Goal: Task Accomplishment & Management: Manage account settings

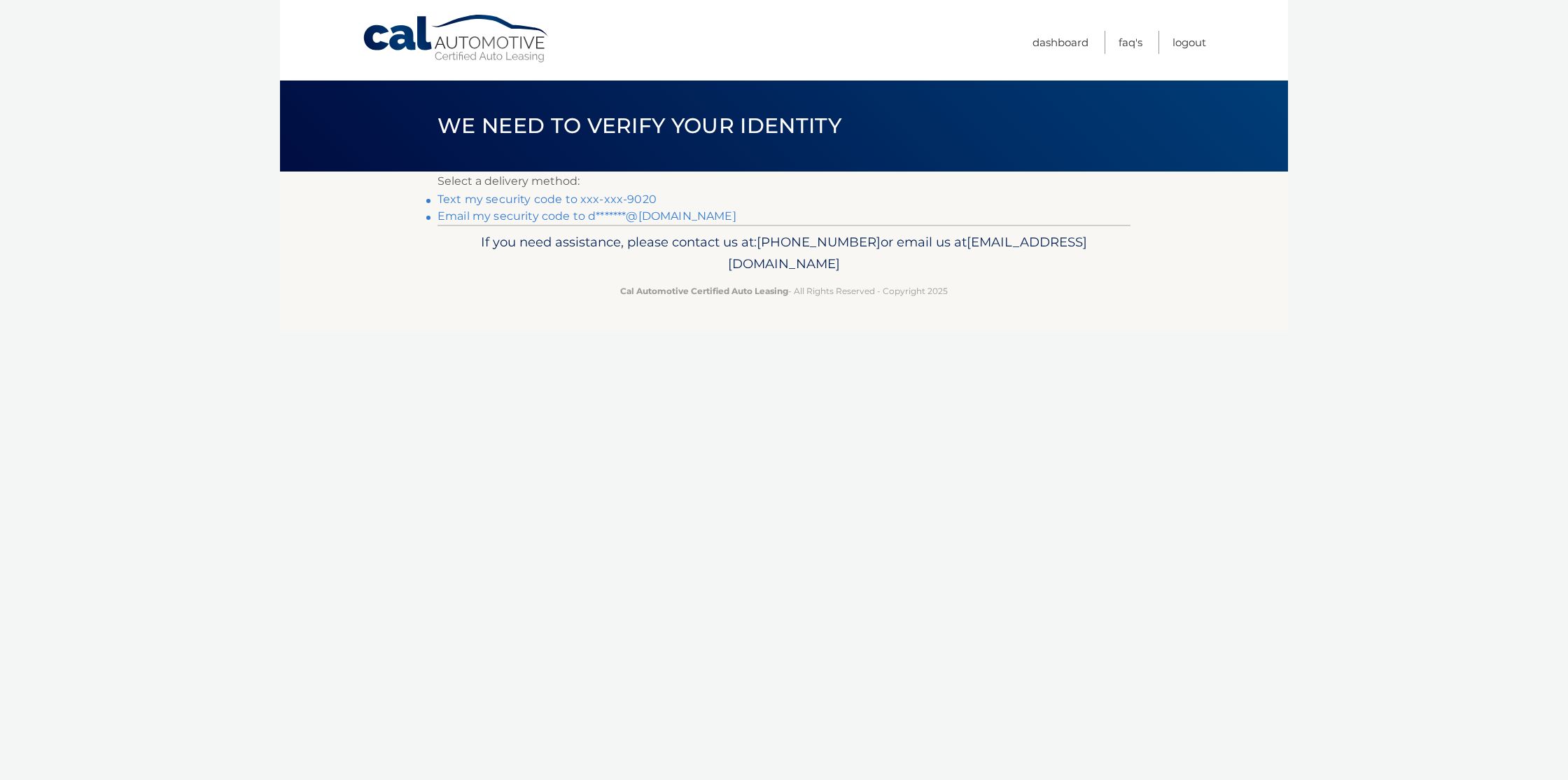
click at [651, 196] on link "Text my security code to xxx-xxx-9020" at bounding box center [547, 199] width 219 height 14
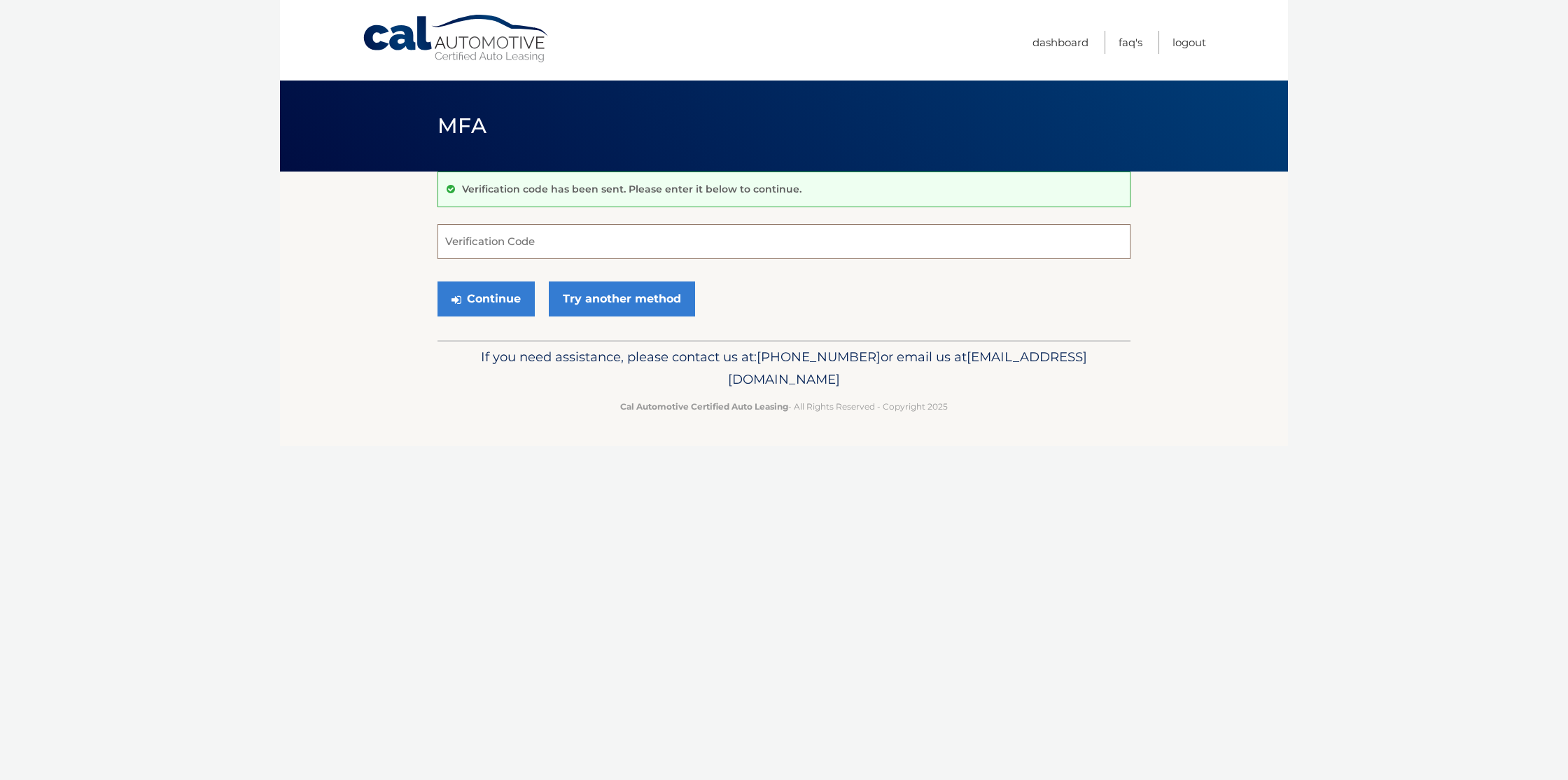
click at [617, 244] on input "Verification Code" at bounding box center [783, 242] width 693 height 35
type input "159164"
click at [484, 299] on button "Continue" at bounding box center [486, 299] width 97 height 35
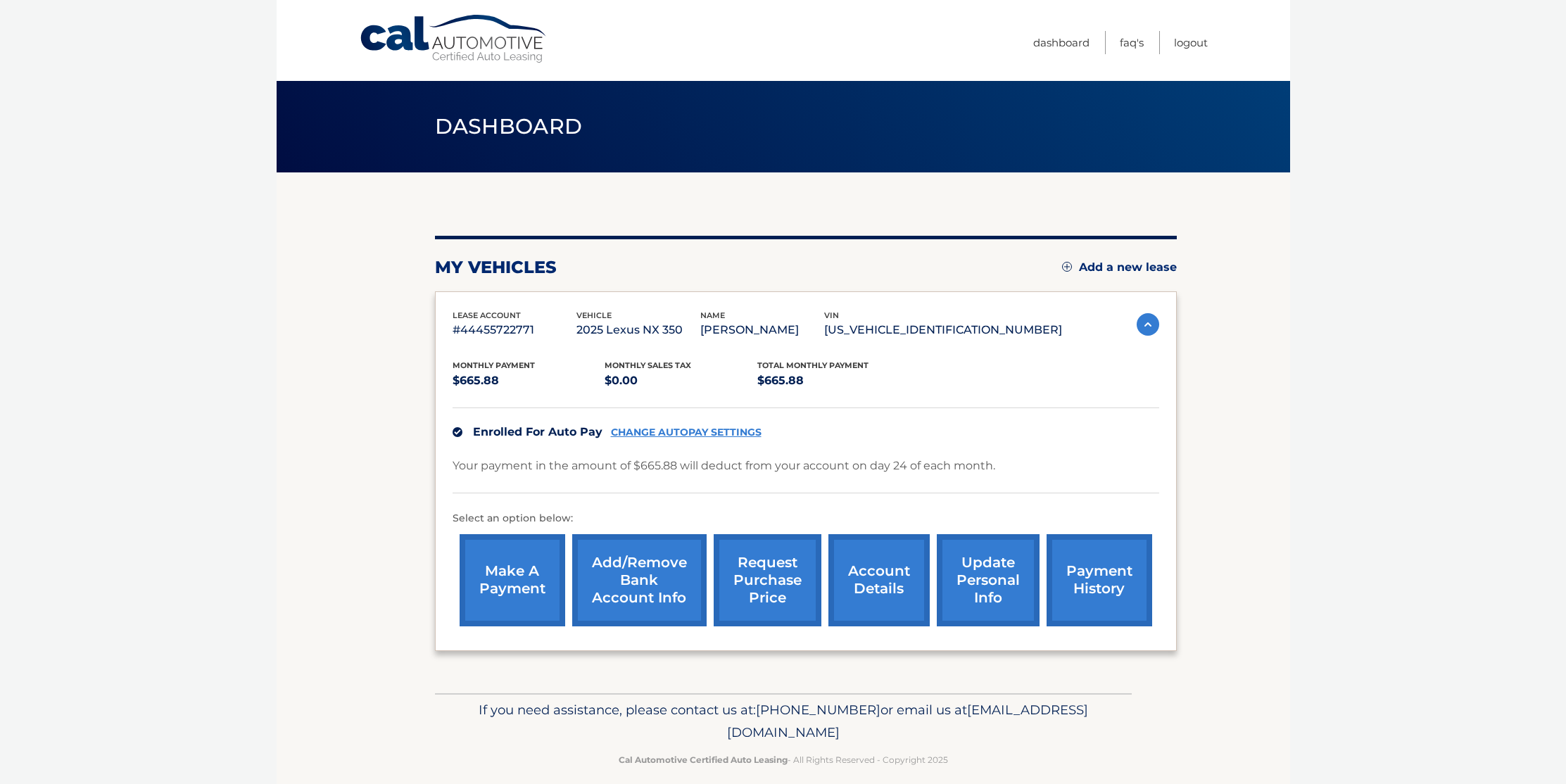
click at [517, 615] on link "make a payment" at bounding box center [512, 580] width 106 height 92
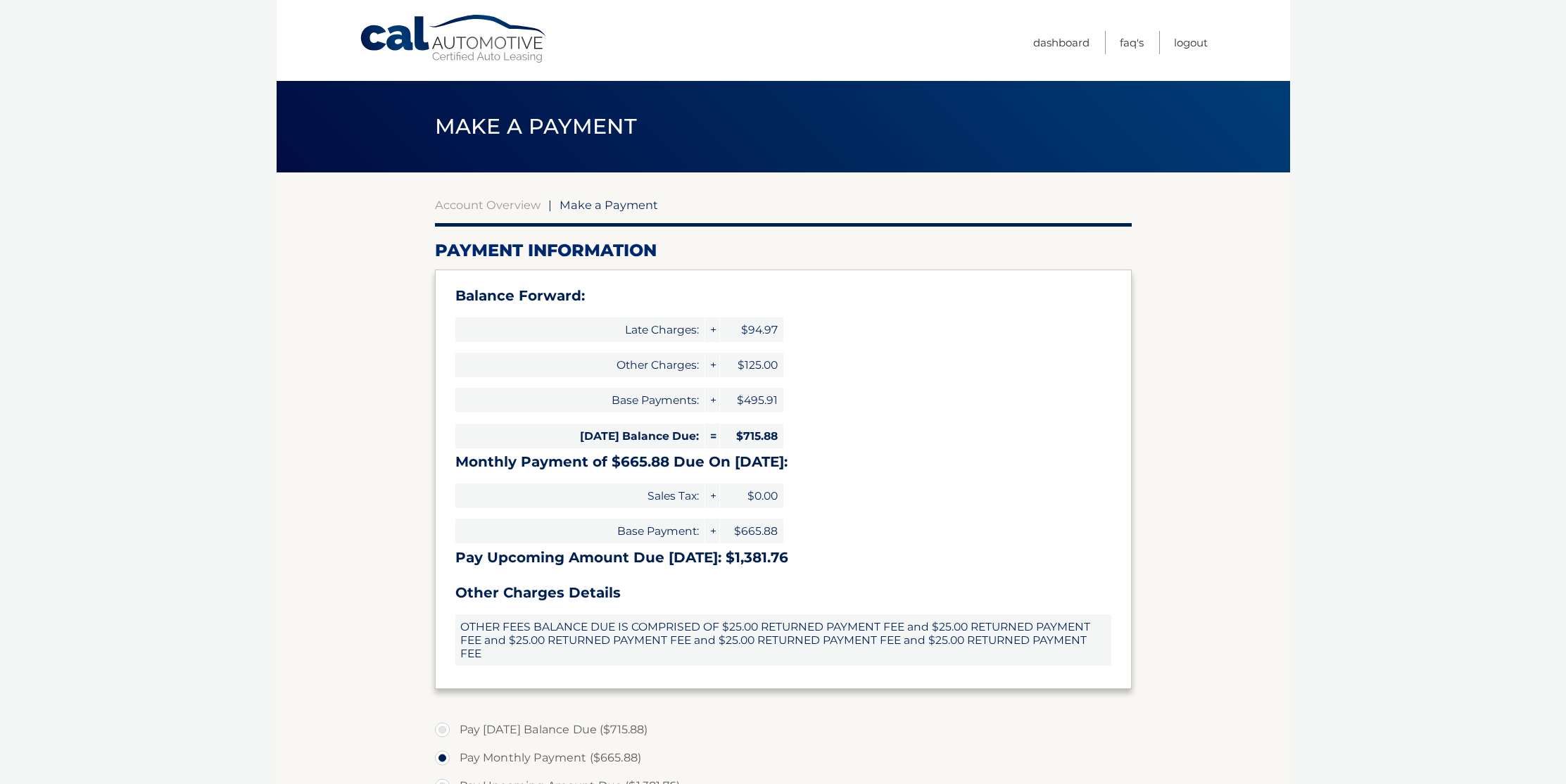
select select "MDBkYTg1YWEtYzgzOC00NWRhLTg2MTYtNjM4M2M5YTk0Mzk5"
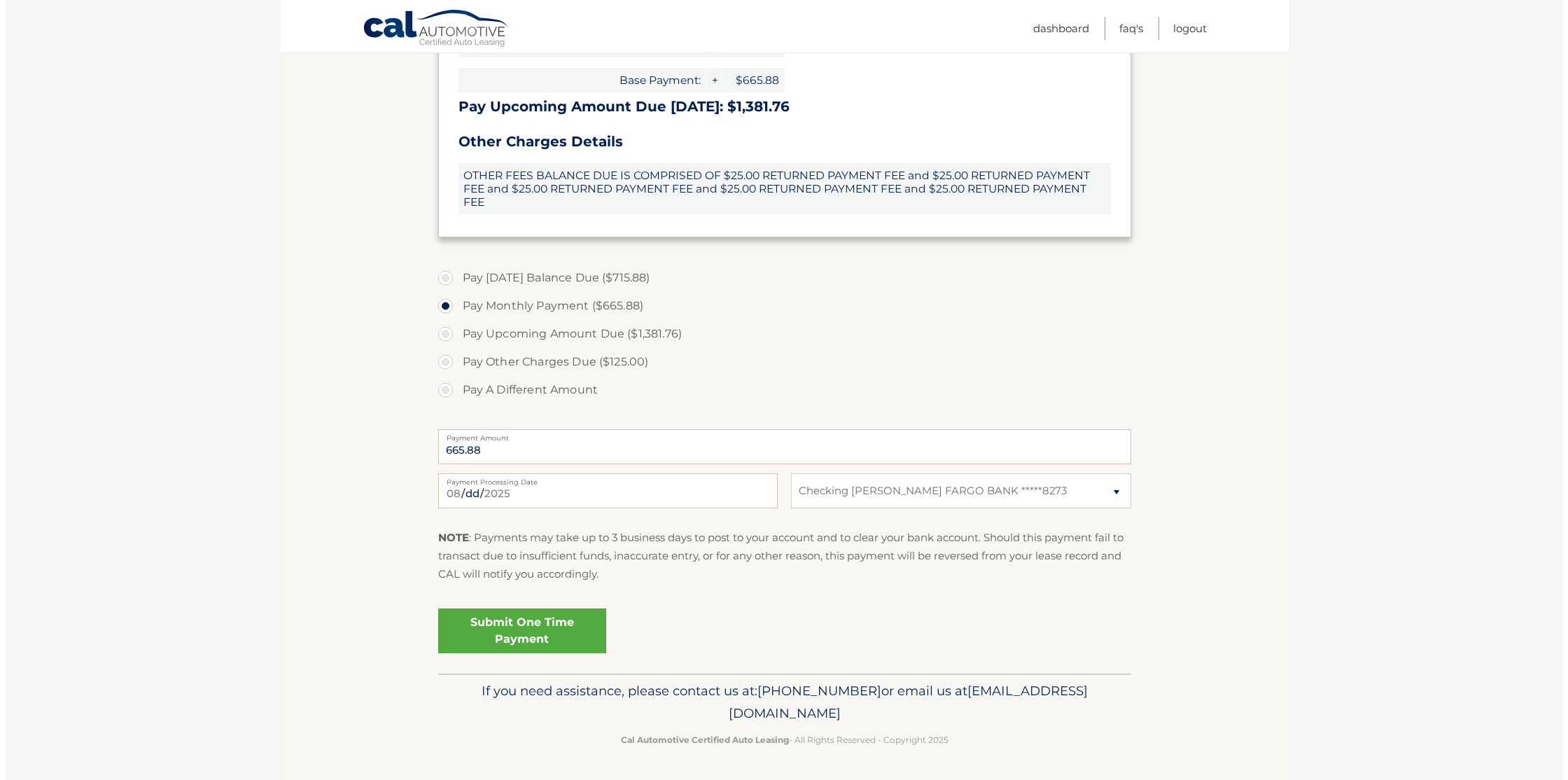
scroll to position [476, 0]
click at [572, 622] on link "Submit One Time Payment" at bounding box center [517, 631] width 168 height 45
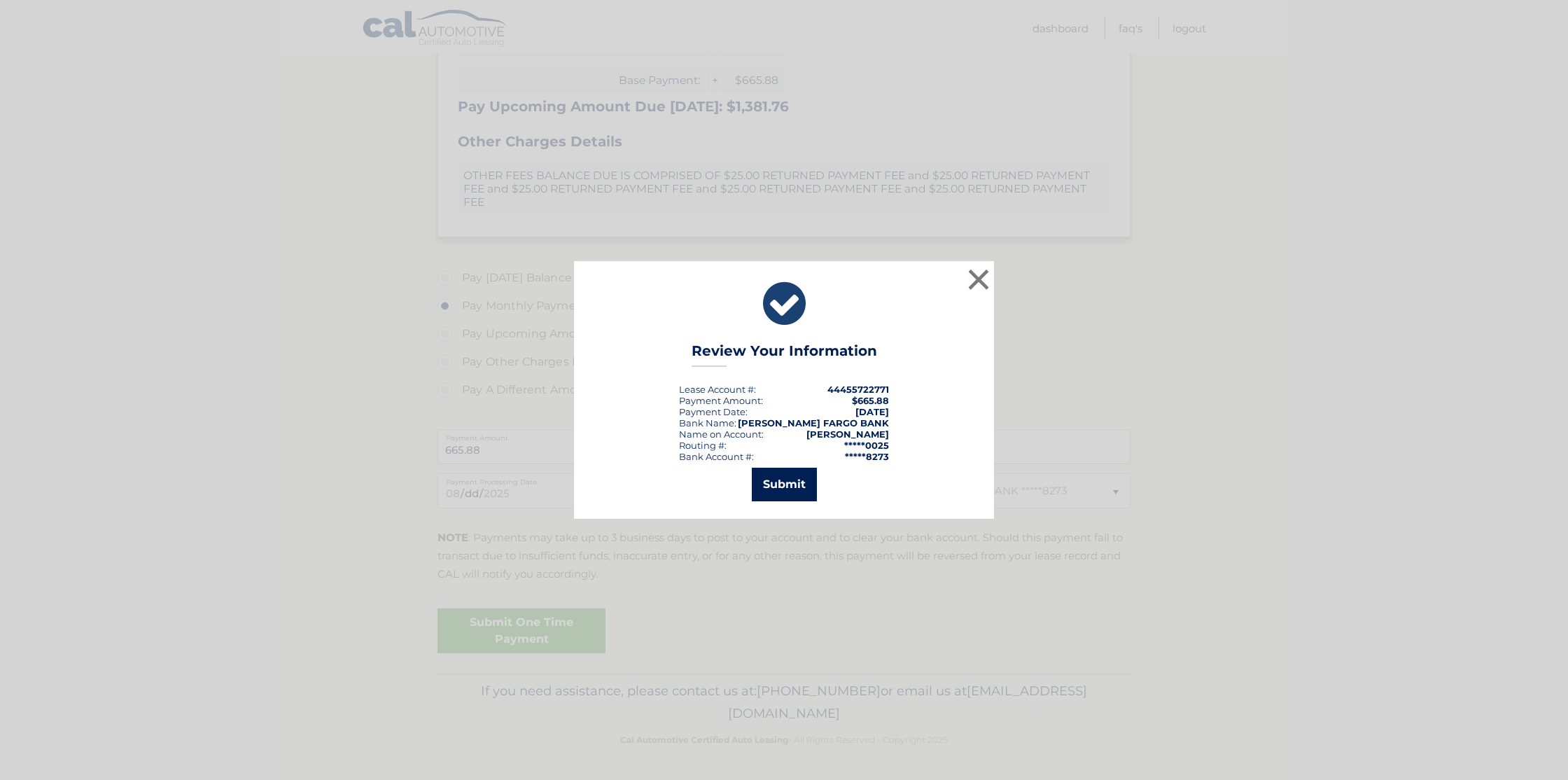
click at [787, 499] on button "Submit" at bounding box center [784, 484] width 65 height 34
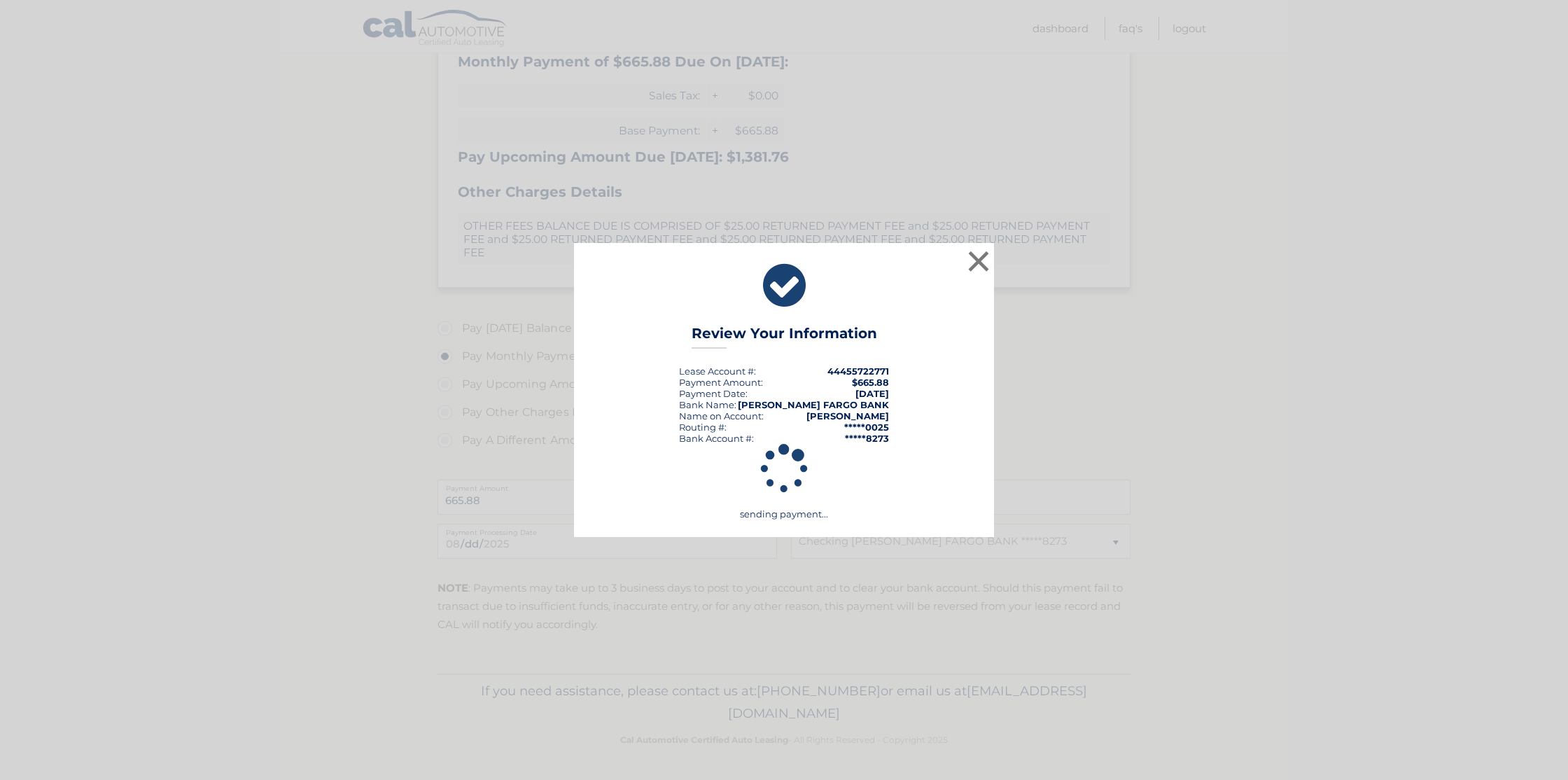
scroll to position [426, 0]
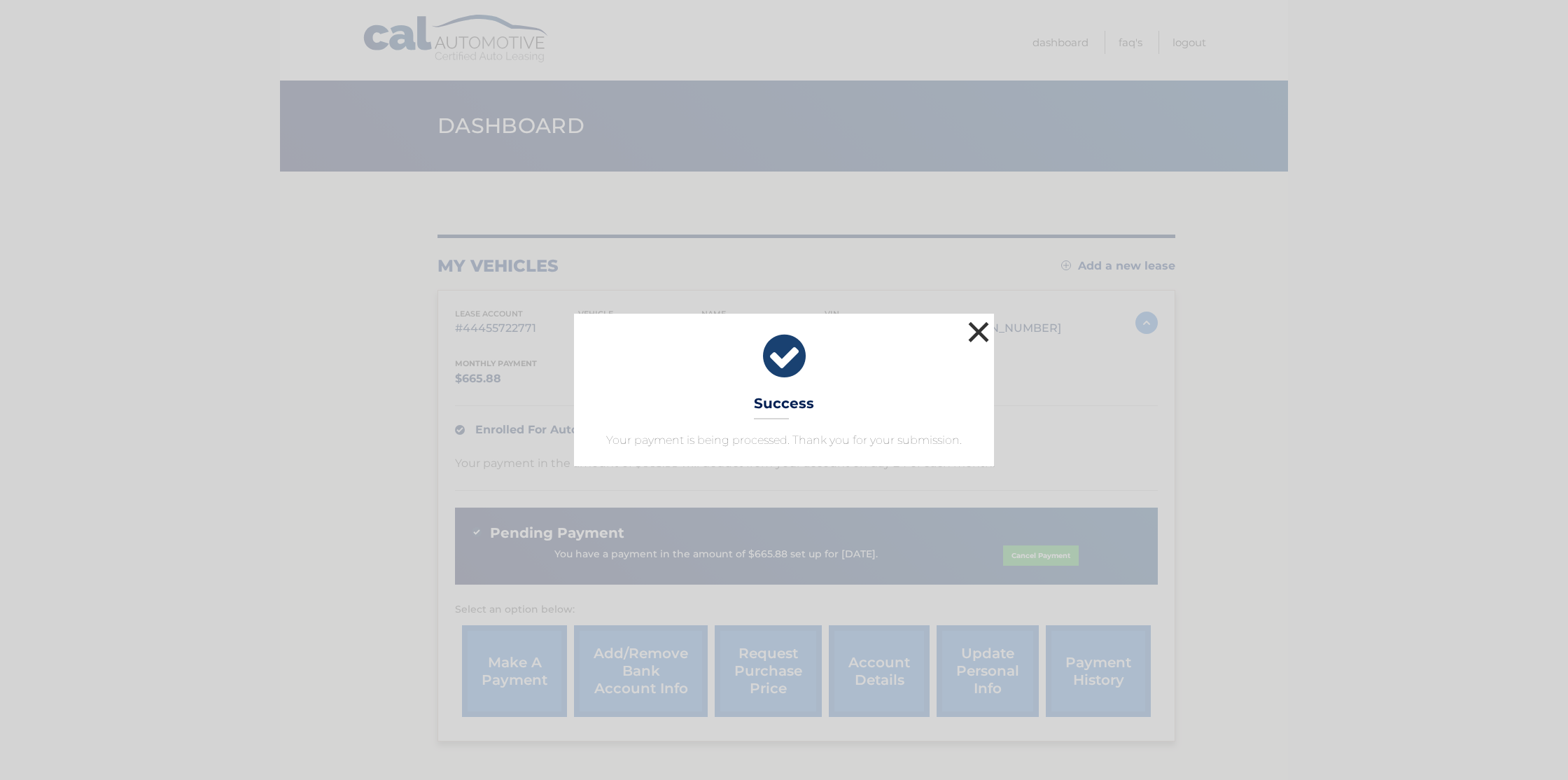
click at [981, 318] on button "×" at bounding box center [978, 331] width 28 height 28
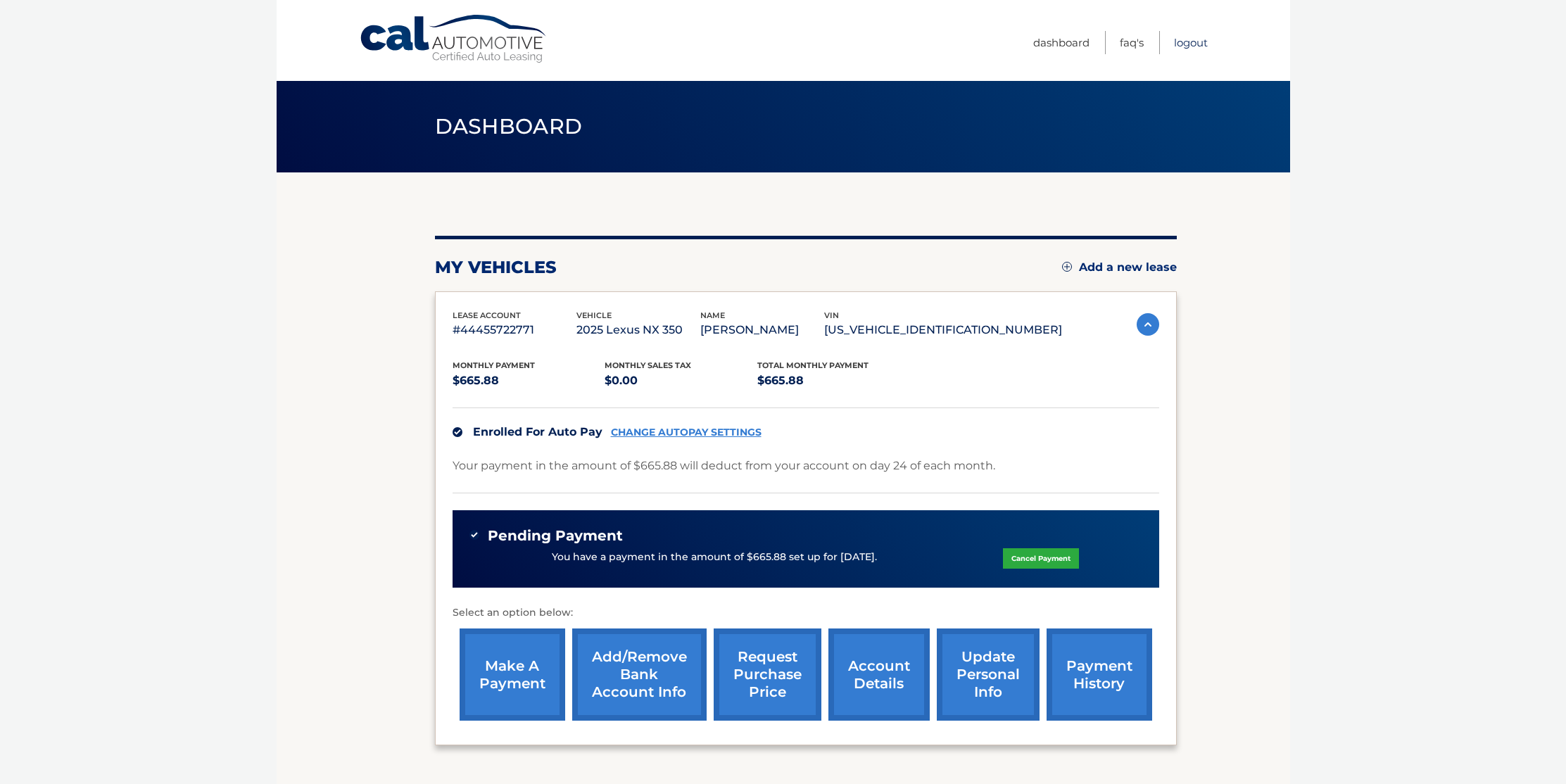
click at [1191, 47] on link "Logout" at bounding box center [1191, 43] width 34 height 23
